Goal: Check status

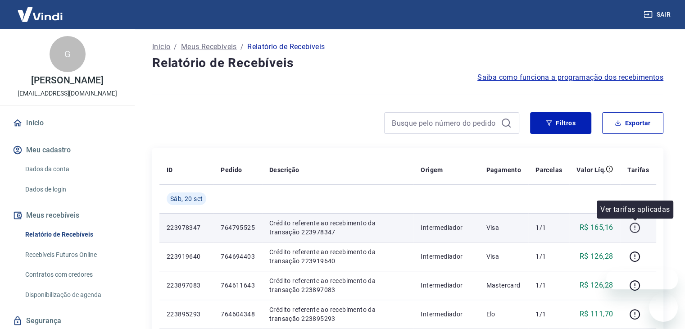
click at [633, 226] on icon "button" at bounding box center [634, 227] width 11 height 11
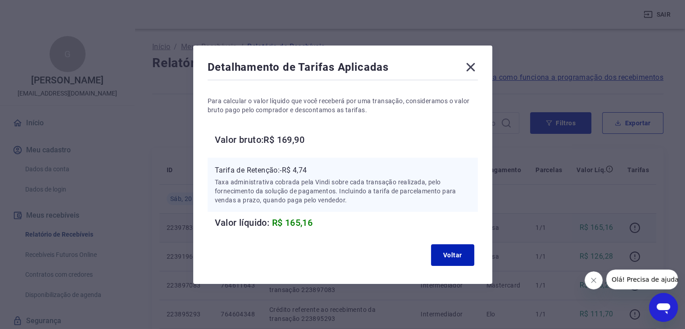
click at [472, 67] on icon at bounding box center [471, 67] width 14 height 14
